Goal: Communication & Community: Answer question/provide support

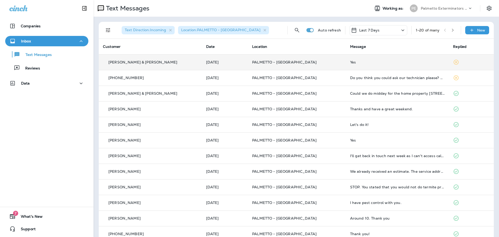
click at [325, 65] on td "PALMETTO - [GEOGRAPHIC_DATA]" at bounding box center [297, 62] width 98 height 16
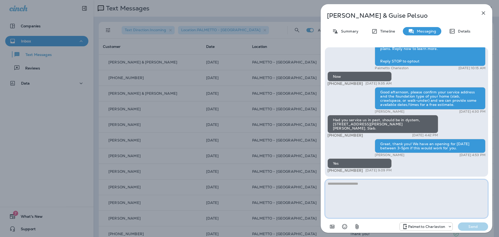
click at [352, 189] on textarea at bounding box center [406, 198] width 163 height 39
type textarea "**********"
click at [460, 228] on button "Send" at bounding box center [473, 226] width 30 height 8
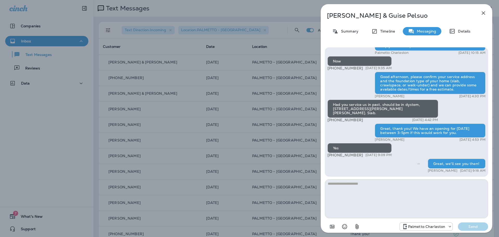
click at [484, 12] on icon "button" at bounding box center [483, 12] width 3 height 3
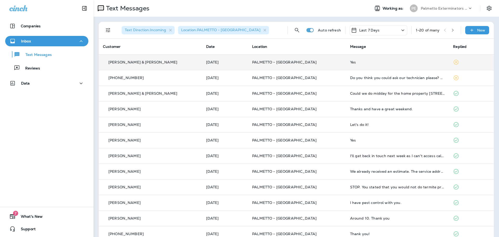
click at [324, 67] on td "PALMETTO - [GEOGRAPHIC_DATA]" at bounding box center [297, 62] width 98 height 16
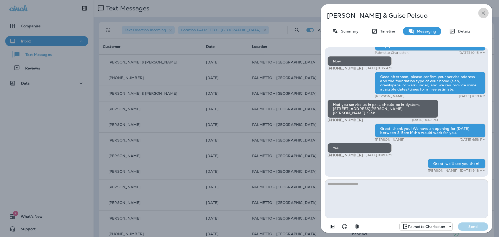
click at [483, 11] on icon "button" at bounding box center [483, 13] width 6 height 6
